Goal: Information Seeking & Learning: Compare options

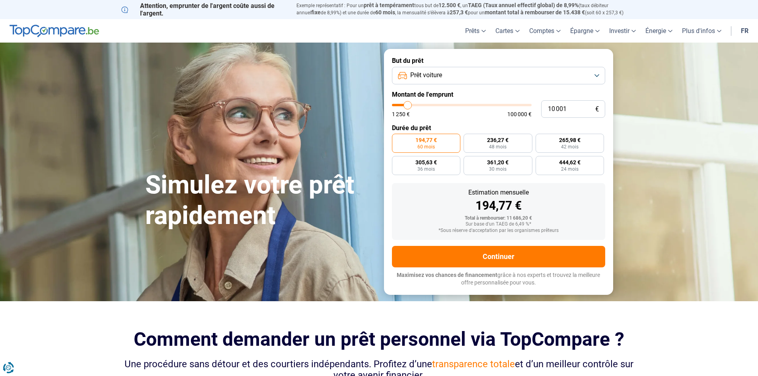
type input "12 500"
type input "12500"
type input "12 750"
type input "12750"
type input "14 250"
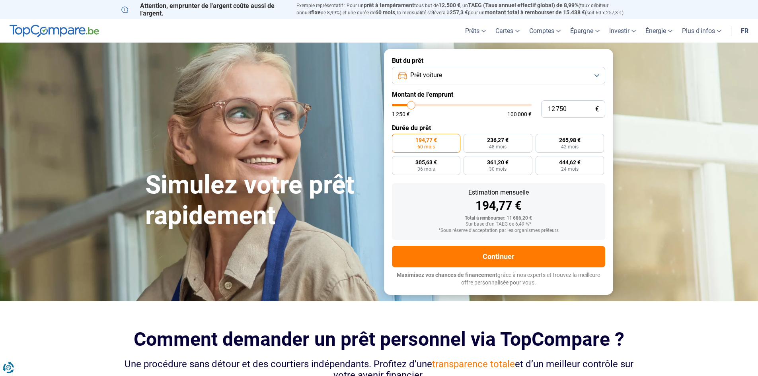
type input "14250"
type input "16 250"
type input "16250"
type input "17 250"
type input "17250"
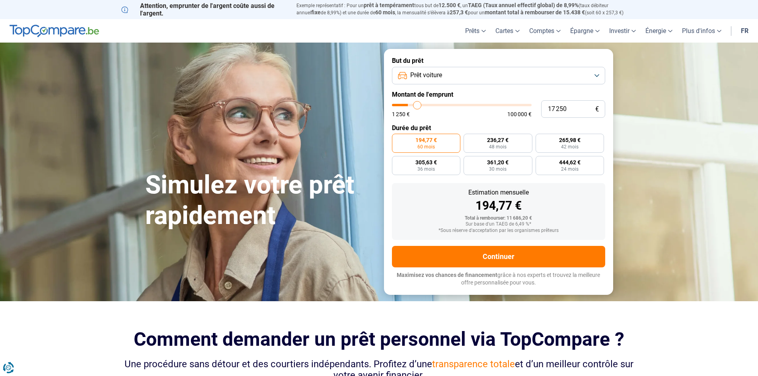
type input "18 000"
type input "18000"
type input "18 750"
type input "18750"
type input "21 250"
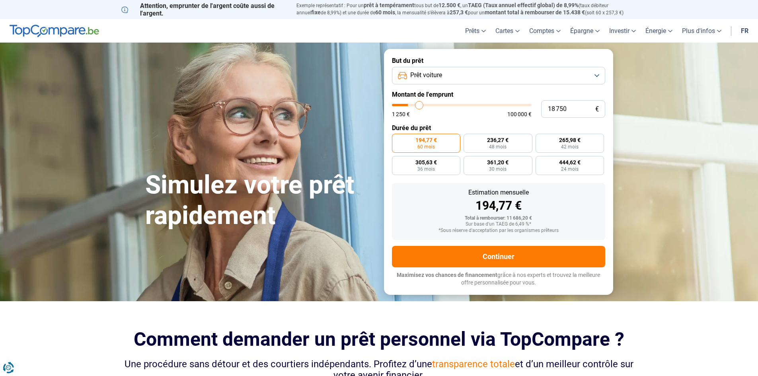
type input "21250"
type input "22 250"
type input "22250"
type input "23 750"
type input "23750"
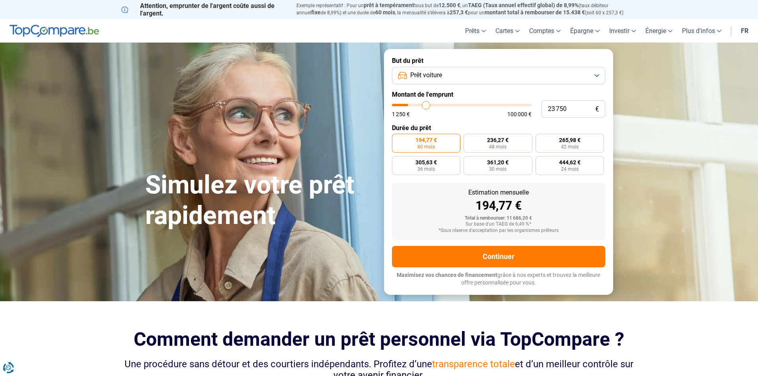
type input "25 250"
type input "25250"
type input "26 250"
type input "26250"
type input "27 500"
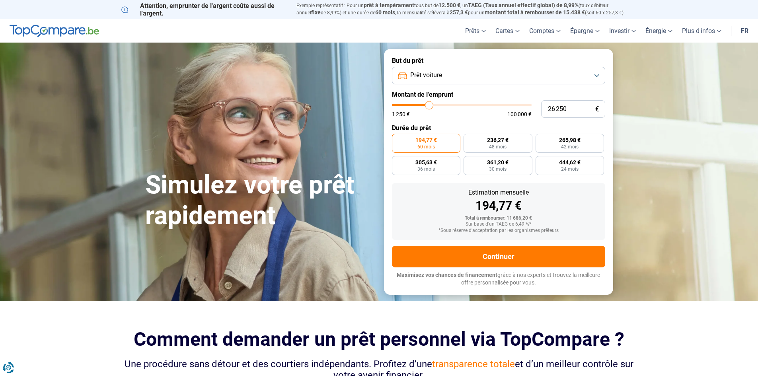
type input "27500"
type input "28 250"
type input "28250"
type input "29 000"
type input "29000"
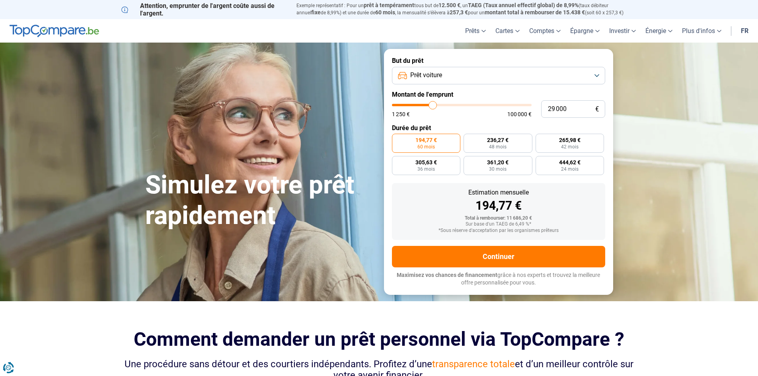
type input "29 750"
type input "29750"
type input "30 750"
type input "30750"
type input "31 750"
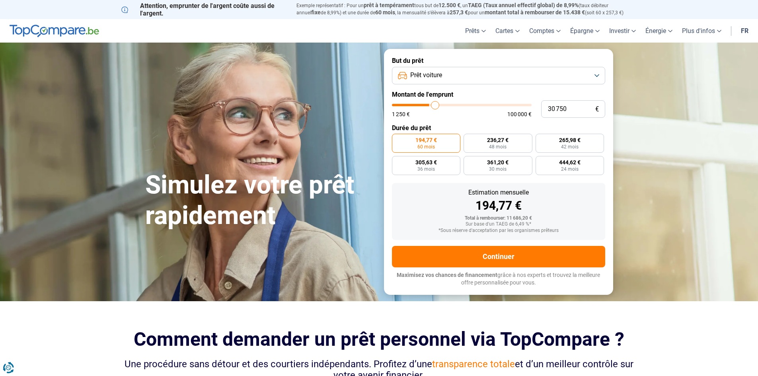
type input "31750"
type input "32 500"
type input "32500"
type input "34 250"
type input "34250"
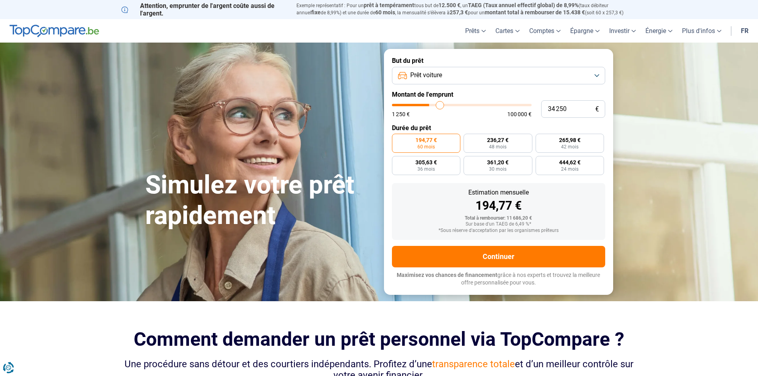
type input "35 500"
type input "35500"
type input "37 250"
type input "37250"
type input "38 750"
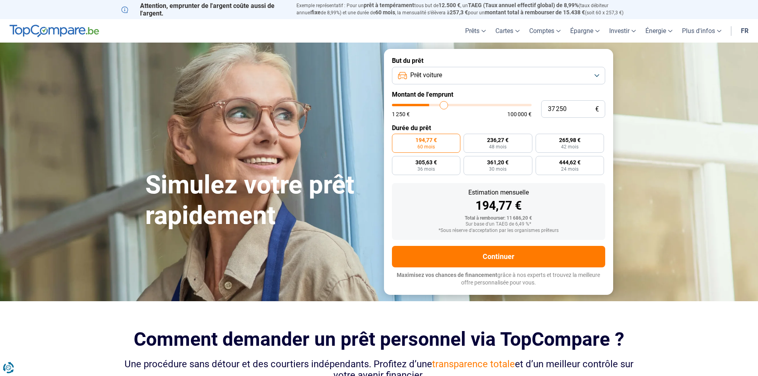
type input "38750"
type input "40 000"
type input "40000"
type input "41 250"
type input "41250"
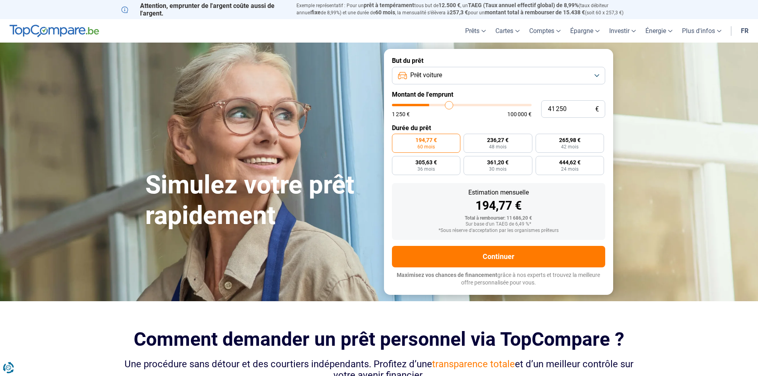
type input "42 250"
type input "42250"
type input "43 000"
type input "43000"
type input "43 750"
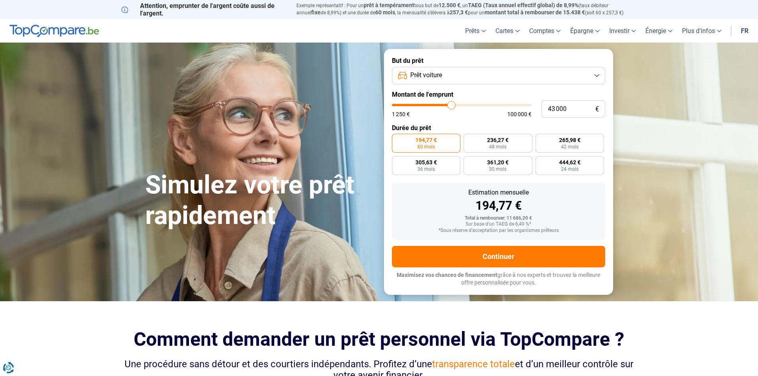
type input "43750"
type input "44 000"
type input "44000"
type input "45 000"
type input "45000"
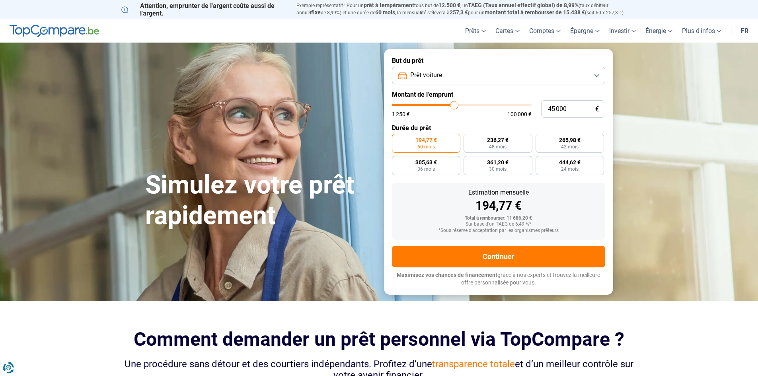
type input "46 000"
type input "46000"
type input "46 750"
type input "46750"
type input "47 000"
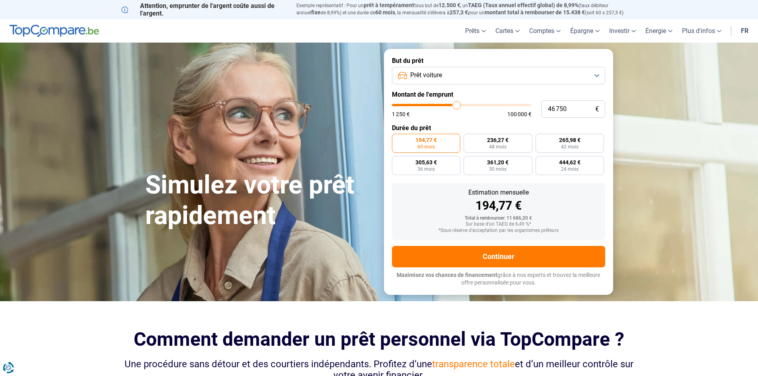
type input "47000"
type input "47 500"
type input "47500"
type input "48 250"
type input "48250"
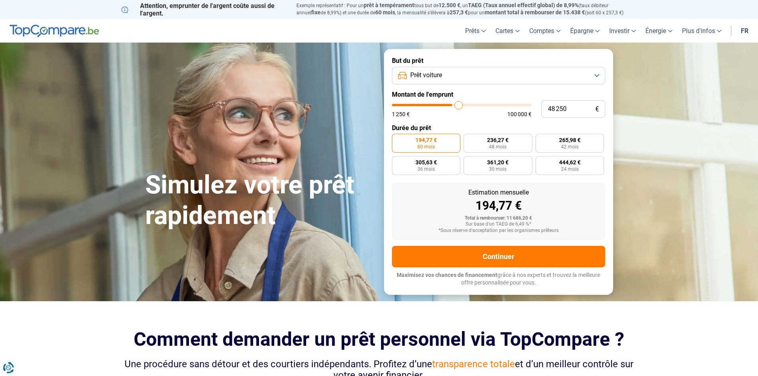
type input "48 500"
type input "48500"
type input "49 500"
type input "49500"
type input "50 250"
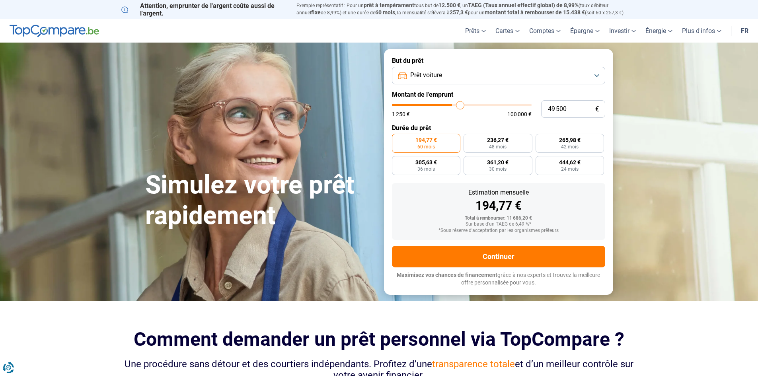
type input "50250"
type input "51 000"
type input "51000"
type input "51 250"
type input "51250"
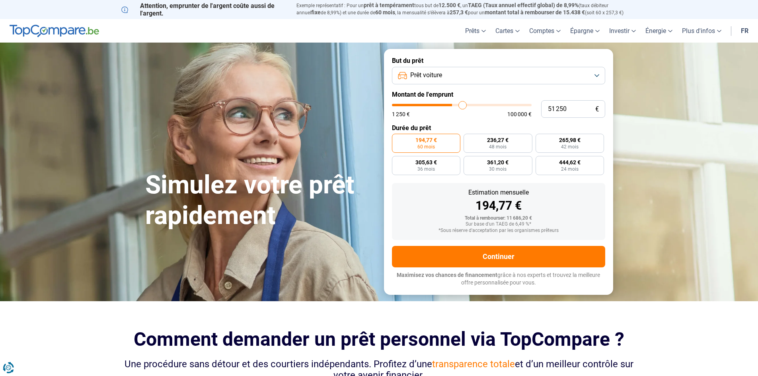
type input "51 750"
type input "51750"
type input "52 000"
type input "52000"
type input "52 500"
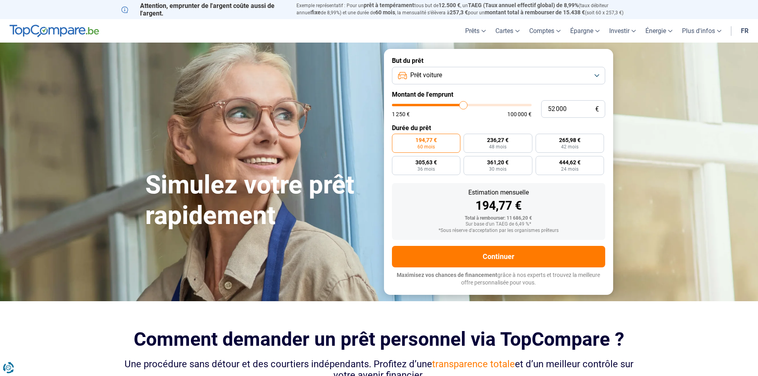
type input "52500"
type input "53 000"
type input "53000"
type input "53 500"
type input "53500"
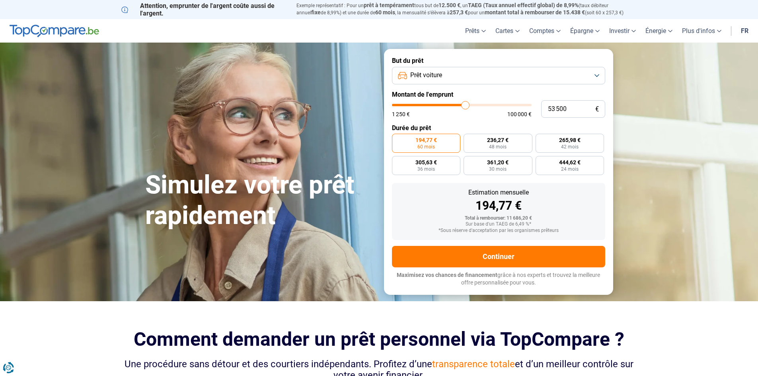
type input "54 000"
type input "54000"
type input "54 250"
type input "54250"
type input "54 500"
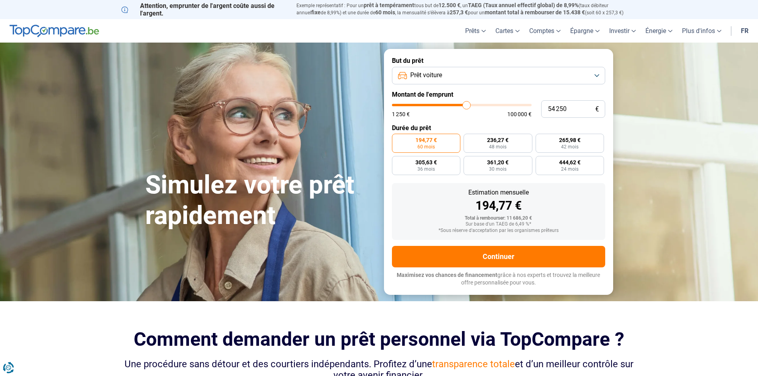
type input "54500"
type input "55 000"
type input "55000"
type input "55 500"
type input "55500"
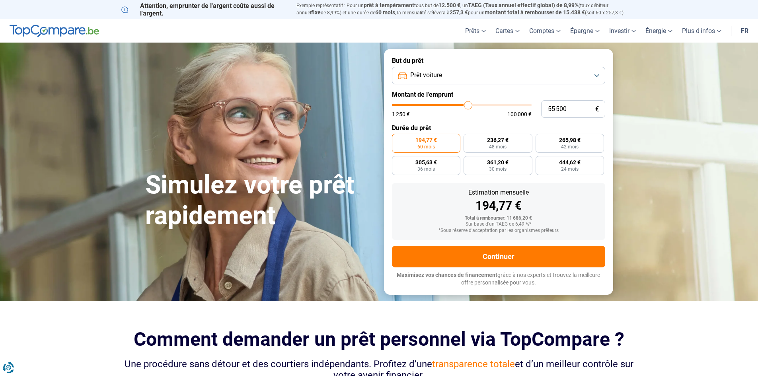
type input "56 250"
type input "56250"
type input "56 500"
type input "56500"
type input "57 000"
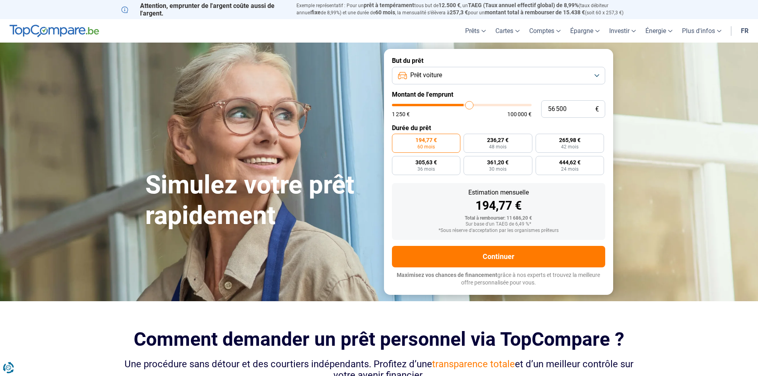
type input "57000"
type input "57 500"
type input "57500"
type input "57 750"
type input "57750"
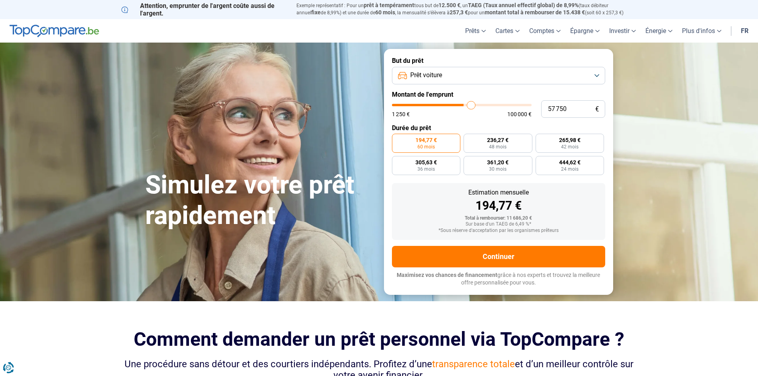
type input "58 000"
type input "58000"
type input "58 750"
type input "58750"
type input "59 250"
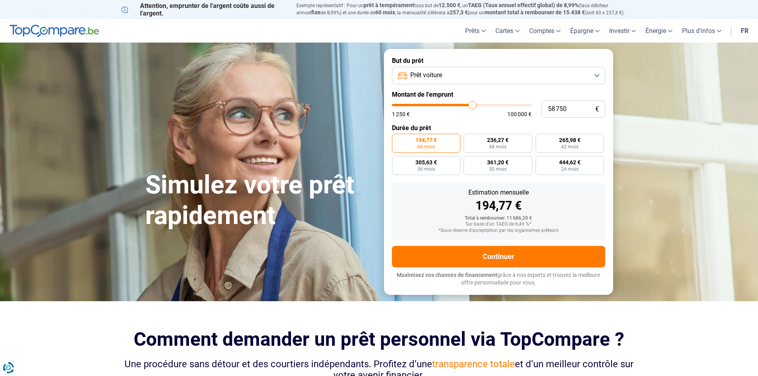
type input "59250"
type input "60 000"
type input "60000"
type input "60 250"
type input "60250"
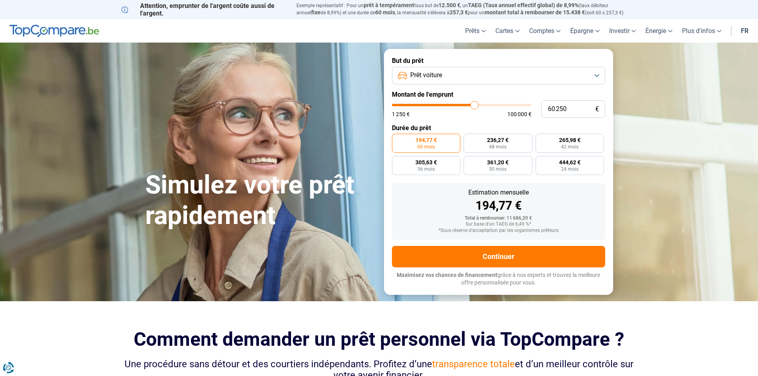
type input "60 500"
type input "60500"
type input "61 500"
type input "61500"
type input "61 750"
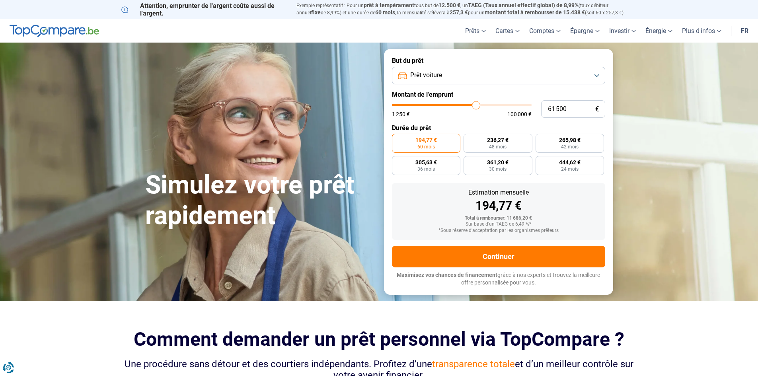
type input "61750"
type input "62 000"
type input "62000"
type input "62 250"
type input "62250"
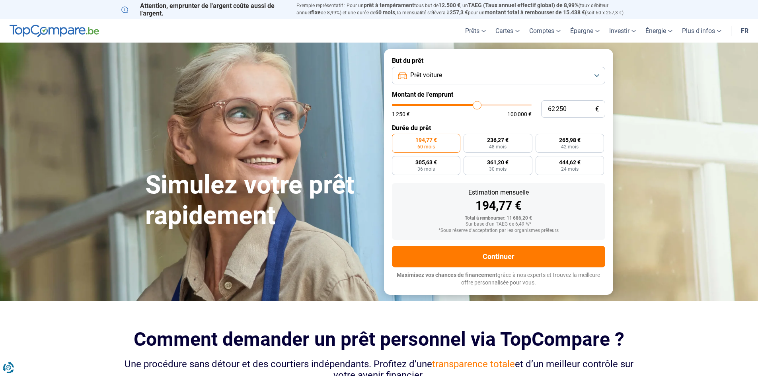
type input "62 500"
type input "62500"
type input "61 500"
type input "61500"
type input "57 250"
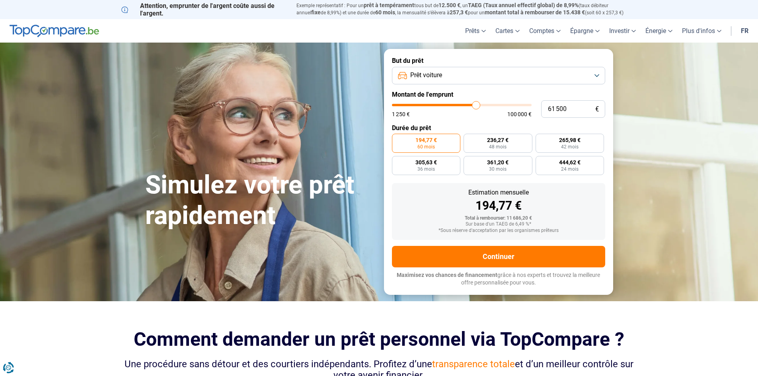
type input "57250"
type input "55 500"
type input "55500"
type input "54 250"
type input "54250"
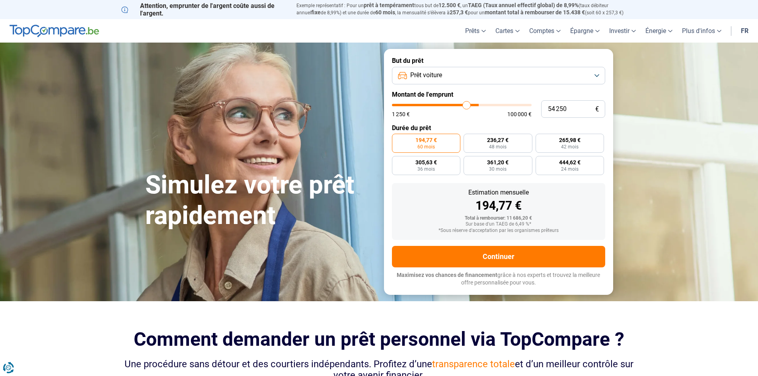
type input "53 500"
type input "53500"
type input "53 250"
type input "53250"
type input "52 000"
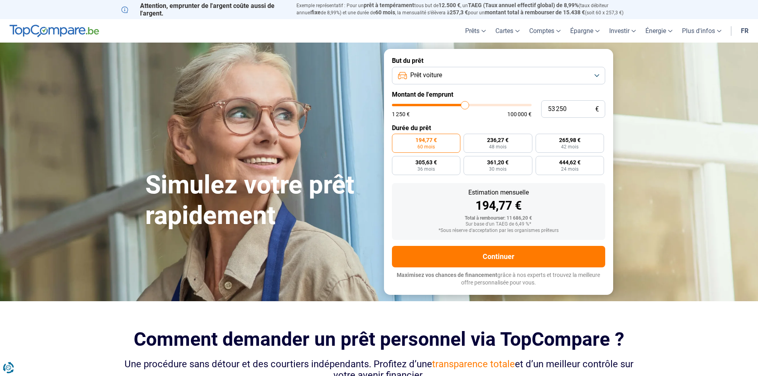
type input "52000"
type input "49 500"
type input "49500"
type input "48 250"
type input "48250"
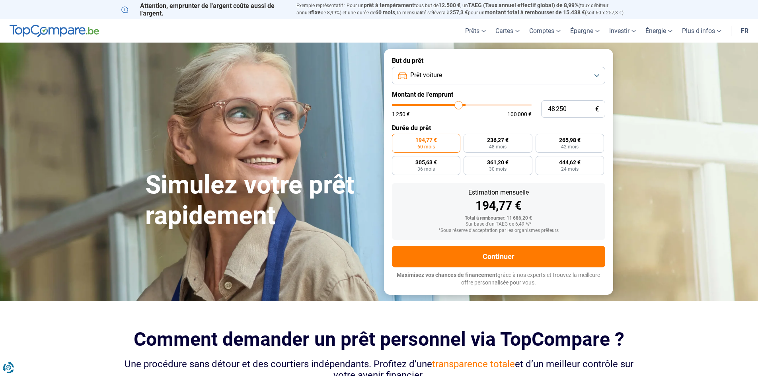
type input "47 000"
type input "47000"
type input "46 500"
type input "46500"
type input "46 000"
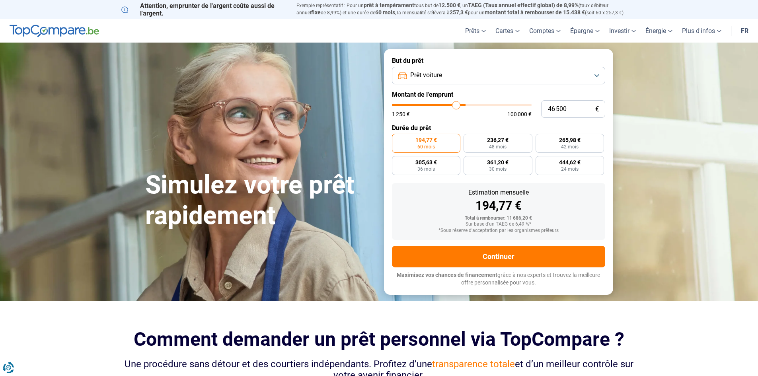
type input "46000"
type input "45 750"
type input "45750"
type input "45 500"
type input "45500"
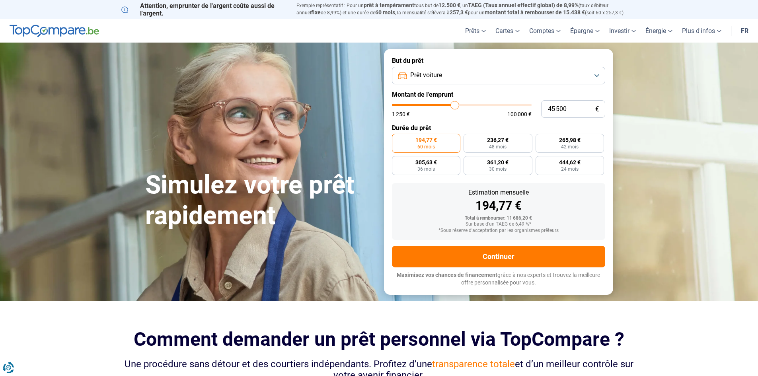
type input "45 000"
type input "45000"
type input "44 250"
type input "44250"
type input "44 000"
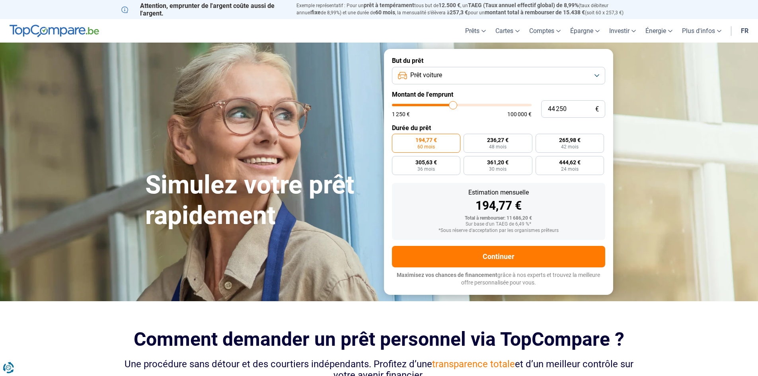
type input "44000"
type input "43 750"
type input "43750"
type input "43 500"
type input "43500"
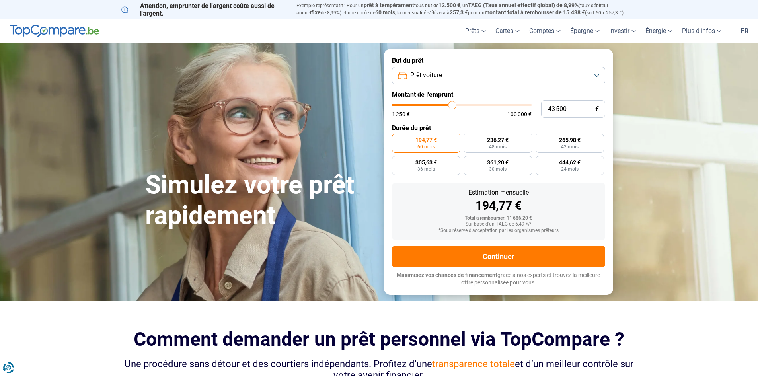
type input "42 750"
type input "42750"
type input "41 500"
type input "41500"
type input "40 750"
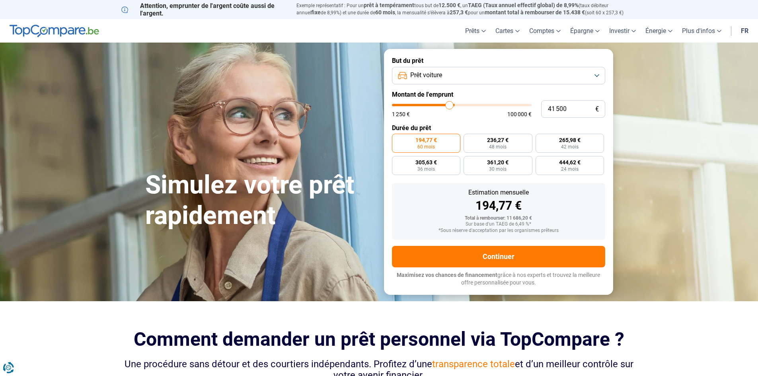
type input "40750"
type input "40 250"
type input "40250"
type input "39 750"
type input "39750"
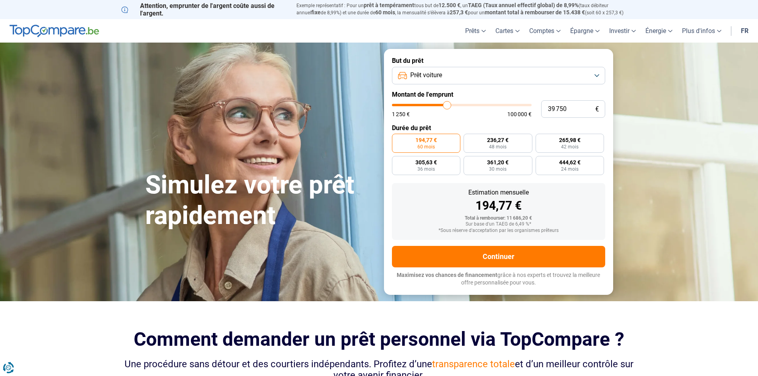
type input "39 250"
type input "39250"
type input "38 500"
type input "38500"
type input "37 750"
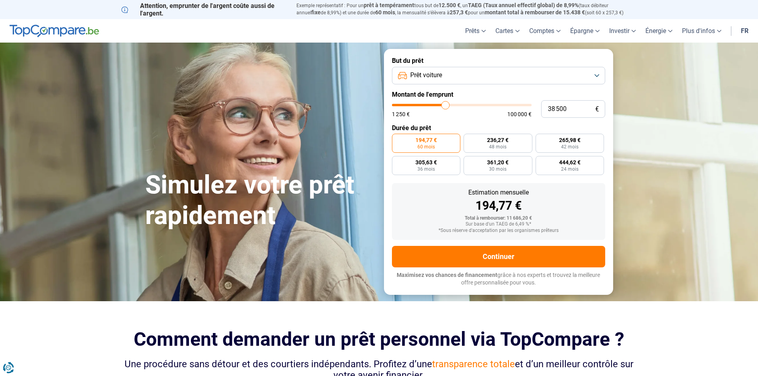
type input "37750"
type input "37 000"
type input "37000"
type input "36 750"
type input "36750"
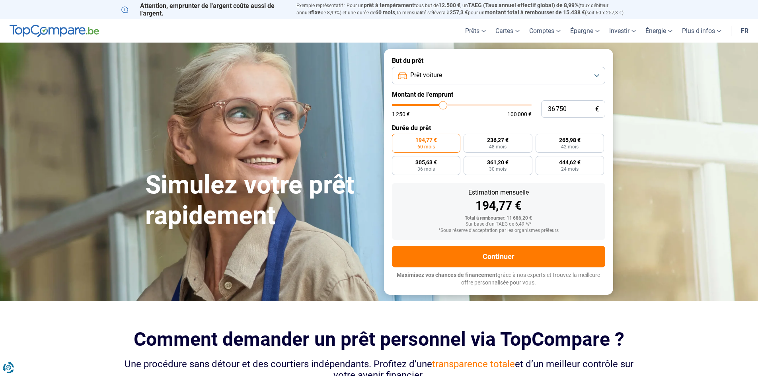
type input "36 500"
type input "36500"
type input "36 250"
type input "36250"
type input "35 500"
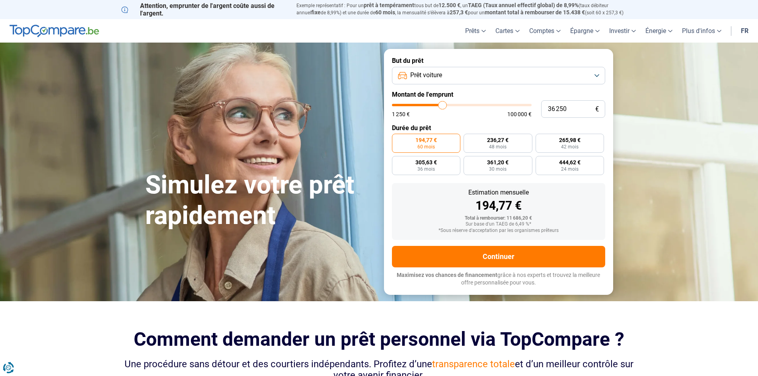
type input "35500"
type input "35 250"
type input "35250"
type input "35 000"
type input "35000"
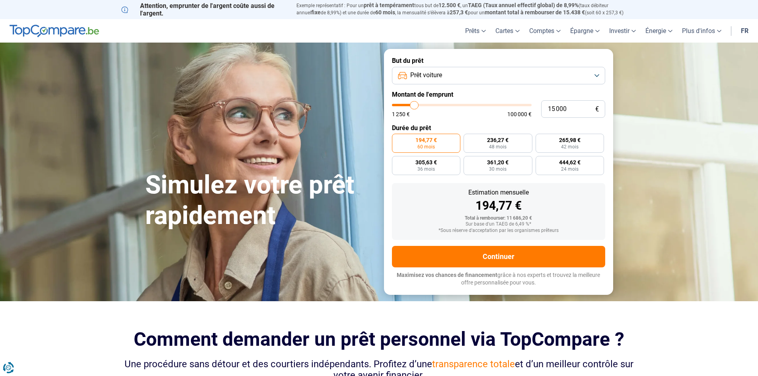
drag, startPoint x: 411, startPoint y: 105, endPoint x: 415, endPoint y: 113, distance: 8.7
click at [415, 106] on input "range" at bounding box center [462, 105] width 140 height 2
click at [422, 142] on span "292,12 €" at bounding box center [425, 140] width 21 height 6
click at [397, 139] on input "292,12 € 60 mois" at bounding box center [394, 136] width 5 height 5
drag, startPoint x: 411, startPoint y: 106, endPoint x: 402, endPoint y: 106, distance: 8.8
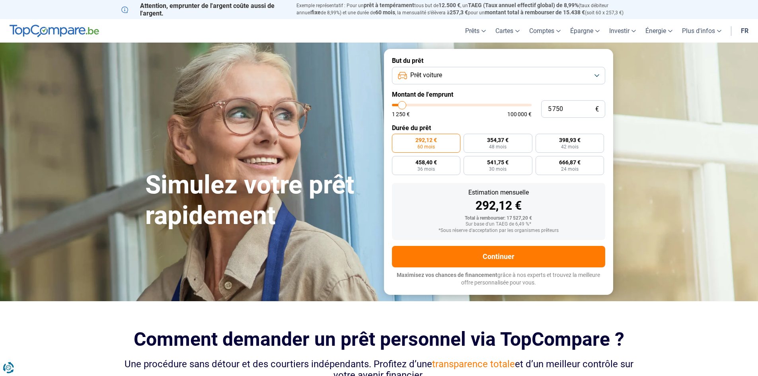
click at [402, 106] on input "range" at bounding box center [462, 105] width 140 height 2
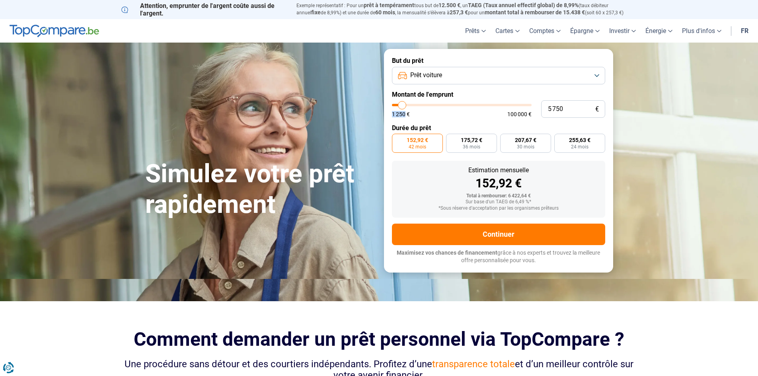
drag, startPoint x: 404, startPoint y: 110, endPoint x: 409, endPoint y: 109, distance: 4.9
click at [409, 109] on div "1 250 € 100 000 €" at bounding box center [462, 110] width 140 height 13
click at [433, 116] on div "1 250 € 100 000 €" at bounding box center [462, 114] width 140 height 6
drag, startPoint x: 403, startPoint y: 106, endPoint x: 409, endPoint y: 104, distance: 5.4
click at [409, 104] on input "range" at bounding box center [462, 105] width 140 height 2
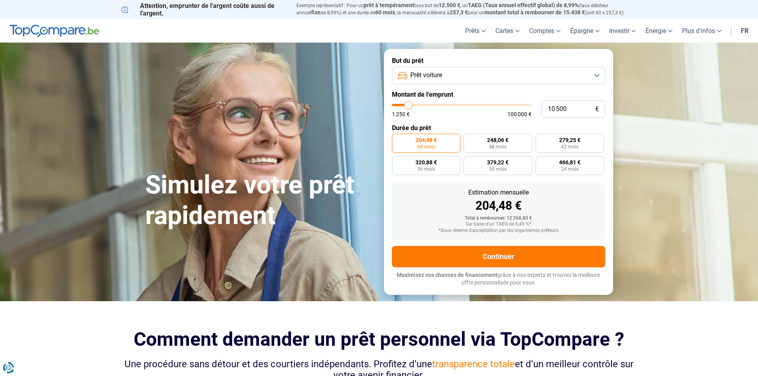
click at [420, 142] on span "204,48 €" at bounding box center [425, 140] width 21 height 6
click at [397, 139] on input "204,48 € 60 mois" at bounding box center [394, 136] width 5 height 5
click at [412, 106] on input "range" at bounding box center [462, 105] width 140 height 2
click at [417, 140] on span "253,17 €" at bounding box center [425, 140] width 21 height 6
click at [397, 139] on input "253,17 € 60 mois" at bounding box center [394, 136] width 5 height 5
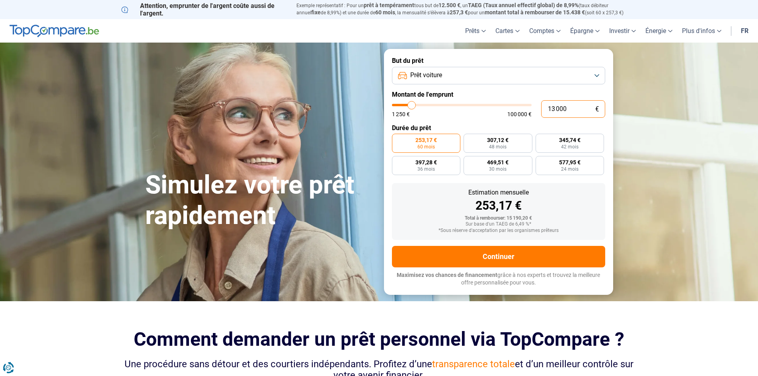
click at [578, 107] on input "13 000" at bounding box center [573, 109] width 64 height 18
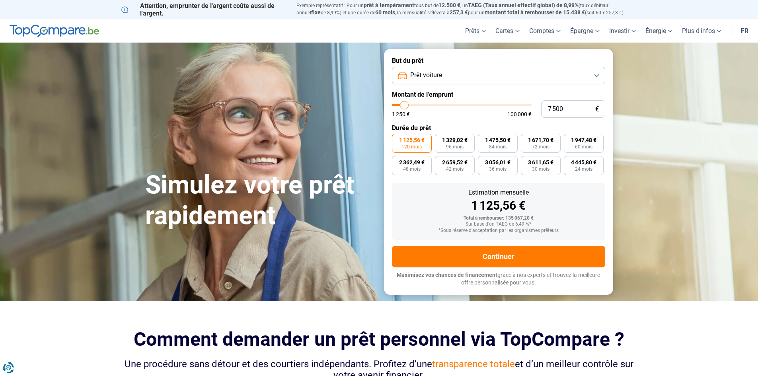
drag, startPoint x: 518, startPoint y: 105, endPoint x: 405, endPoint y: 113, distance: 113.3
click at [405, 106] on input "range" at bounding box center [462, 105] width 140 height 2
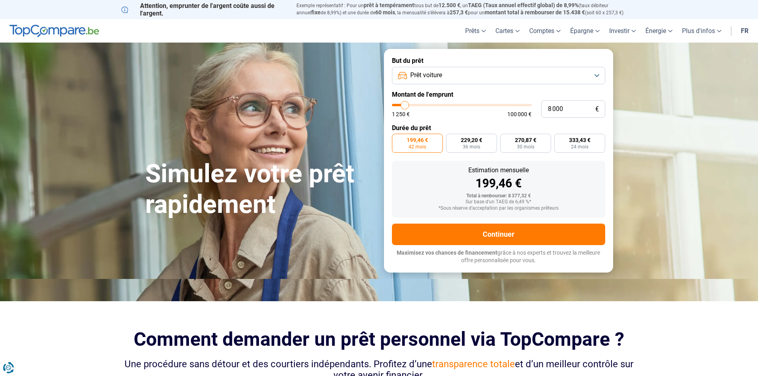
drag, startPoint x: 408, startPoint y: 105, endPoint x: 405, endPoint y: 111, distance: 6.4
click at [405, 106] on input "range" at bounding box center [462, 105] width 140 height 2
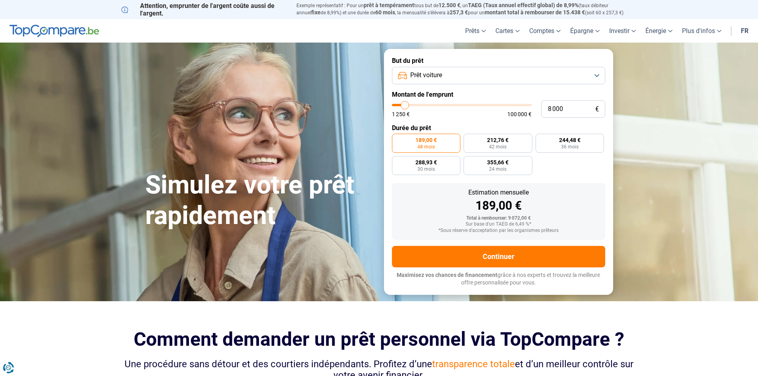
click at [405, 106] on input "range" at bounding box center [462, 105] width 140 height 2
click at [426, 141] on span "189,00 €" at bounding box center [425, 140] width 21 height 6
click at [397, 139] on input "189,00 € 48 mois" at bounding box center [394, 136] width 5 height 5
click at [405, 106] on input "range" at bounding box center [462, 105] width 140 height 2
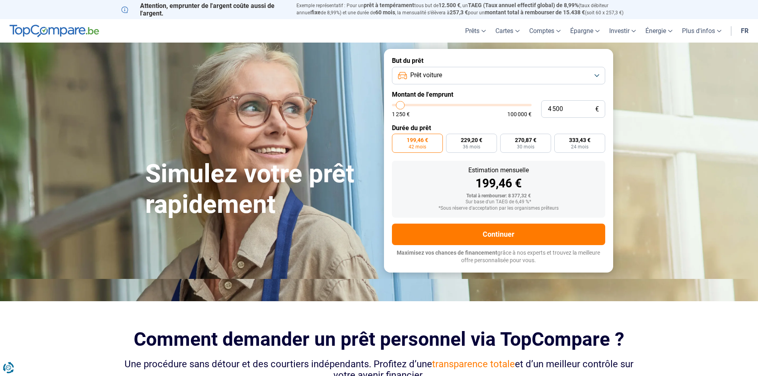
drag, startPoint x: 395, startPoint y: 102, endPoint x: 401, endPoint y: 102, distance: 6.0
click at [401, 104] on input "range" at bounding box center [462, 105] width 140 height 2
click at [403, 106] on input "range" at bounding box center [462, 105] width 140 height 2
